Goal: Task Accomplishment & Management: Manage account settings

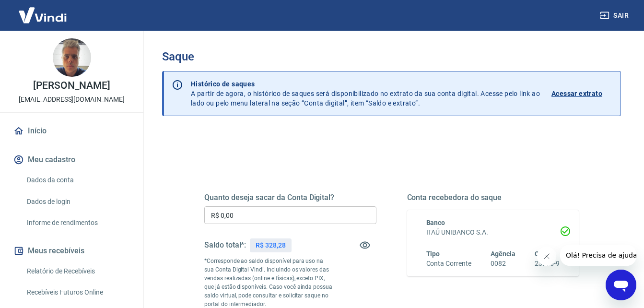
click at [267, 217] on input "R$ 0,00" at bounding box center [290, 215] width 172 height 18
type input "R$ 328,28"
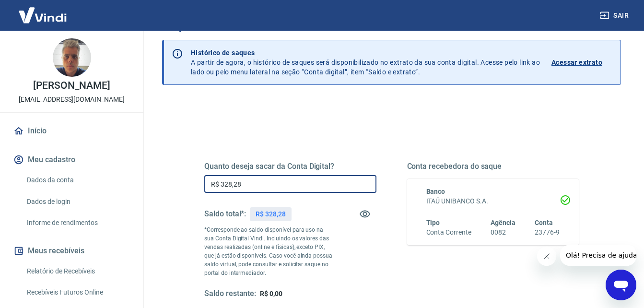
scroll to position [48, 0]
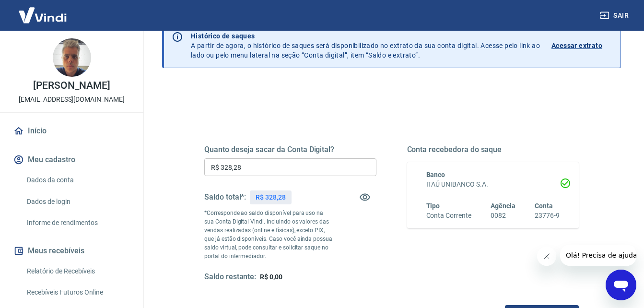
click at [548, 258] on icon "Fechar mensagem da empresa" at bounding box center [546, 256] width 8 height 8
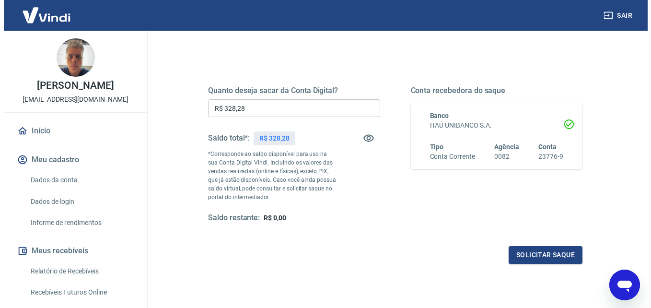
scroll to position [144, 0]
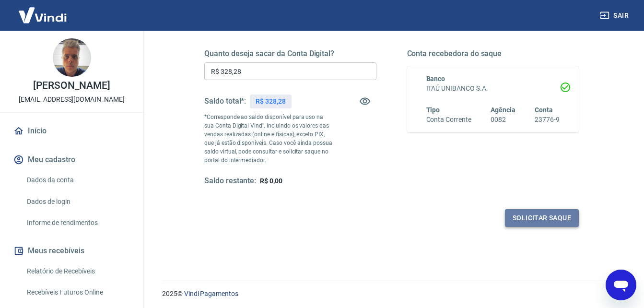
click at [536, 217] on button "Solicitar saque" at bounding box center [542, 218] width 74 height 18
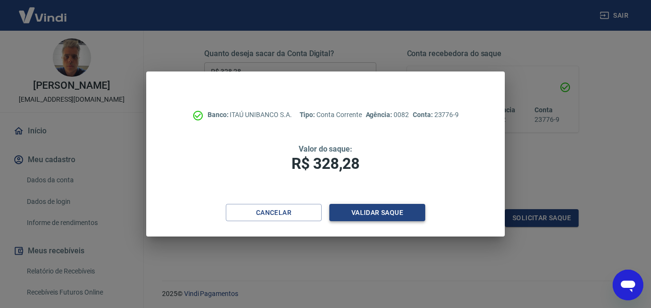
click at [375, 217] on button "Validar saque" at bounding box center [377, 213] width 96 height 18
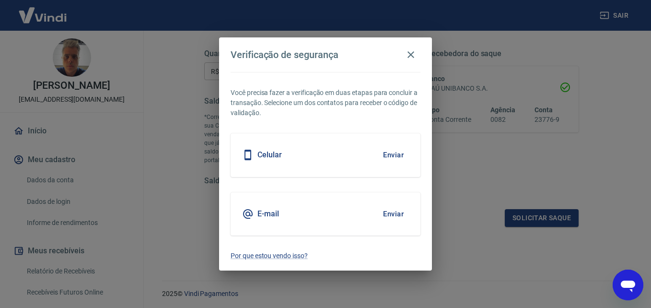
click at [391, 213] on button "Enviar" at bounding box center [393, 214] width 31 height 20
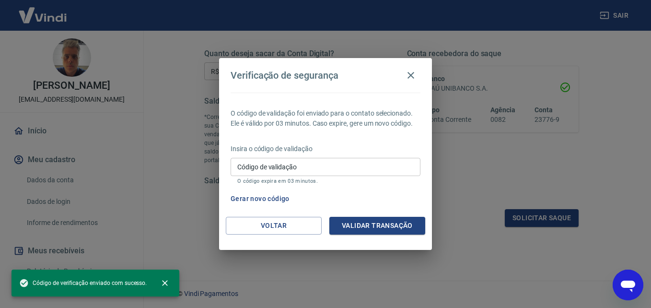
click at [265, 174] on input "Código de validação" at bounding box center [326, 167] width 190 height 18
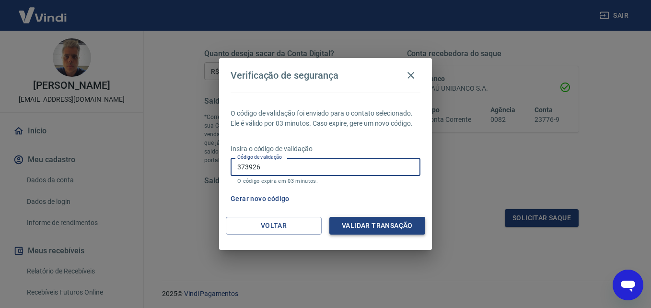
type input "373926"
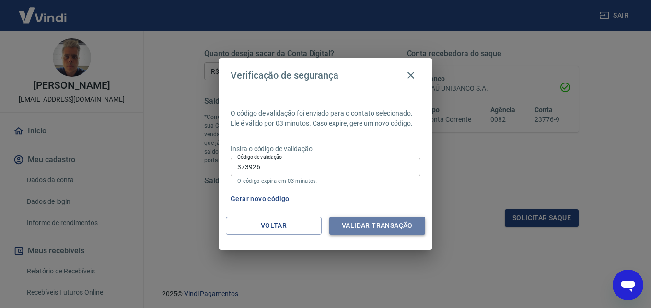
click at [371, 223] on button "Validar transação" at bounding box center [377, 226] width 96 height 18
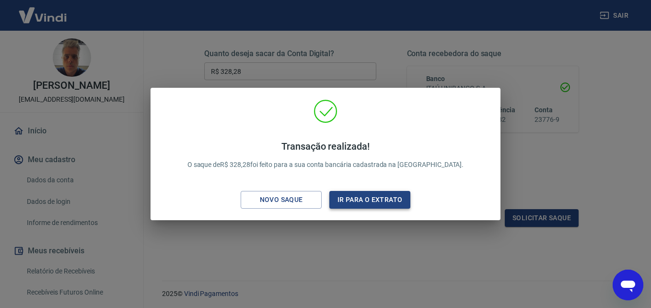
click at [363, 194] on button "Ir para o extrato" at bounding box center [369, 200] width 81 height 18
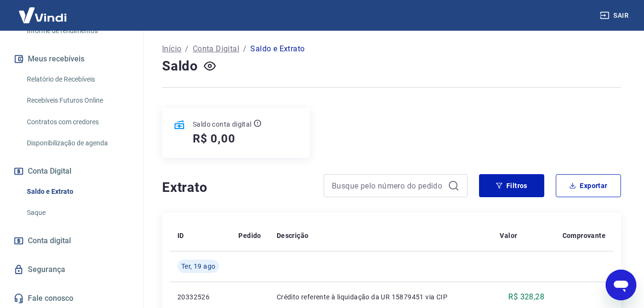
scroll to position [193, 0]
click at [37, 209] on link "Saque" at bounding box center [77, 212] width 109 height 20
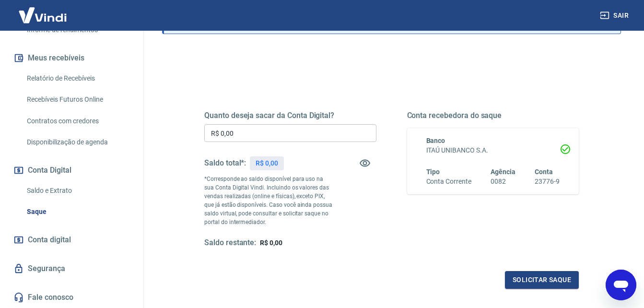
scroll to position [175, 0]
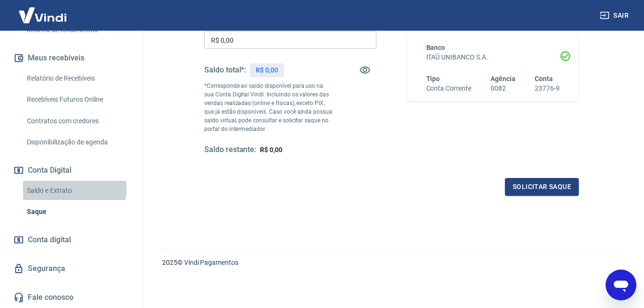
click at [63, 188] on link "Saldo e Extrato" at bounding box center [77, 191] width 109 height 20
